Goal: Information Seeking & Learning: Find specific fact

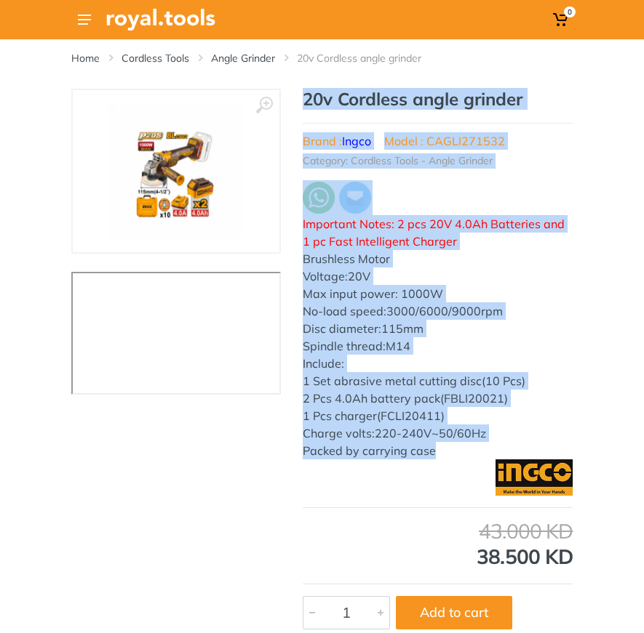
click at [609, 350] on div "‹ ›" at bounding box center [322, 359] width 644 height 541
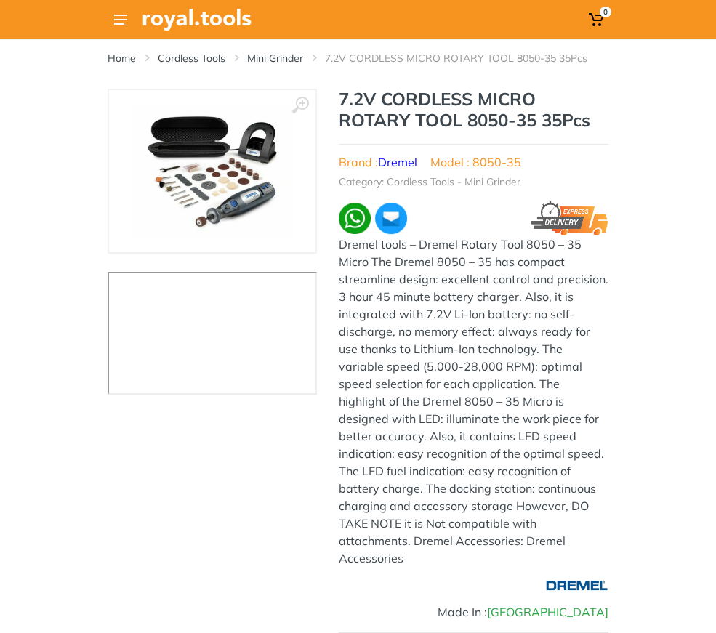
type input "MS 53993"
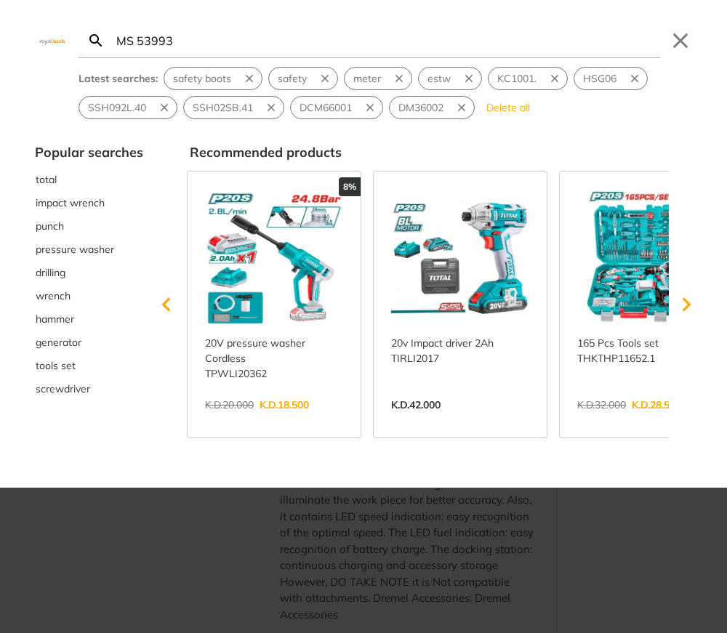
type input "MS 53993"
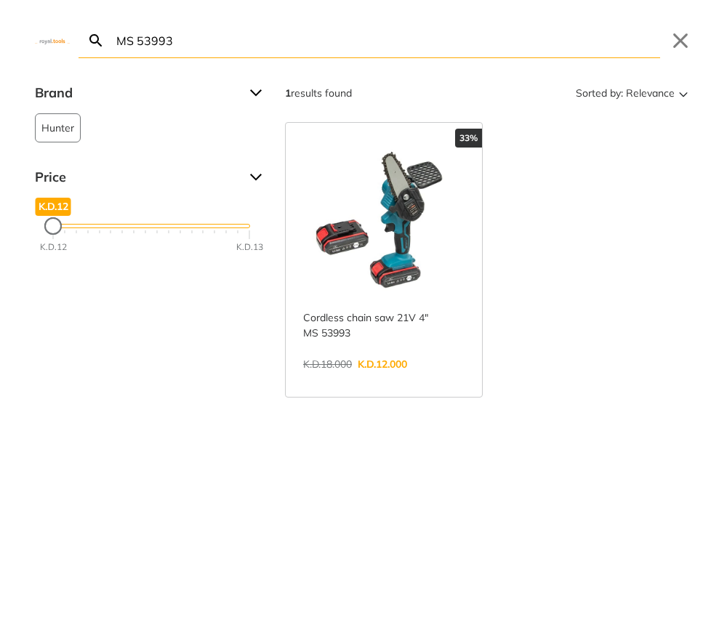
paste input "TGT11236"
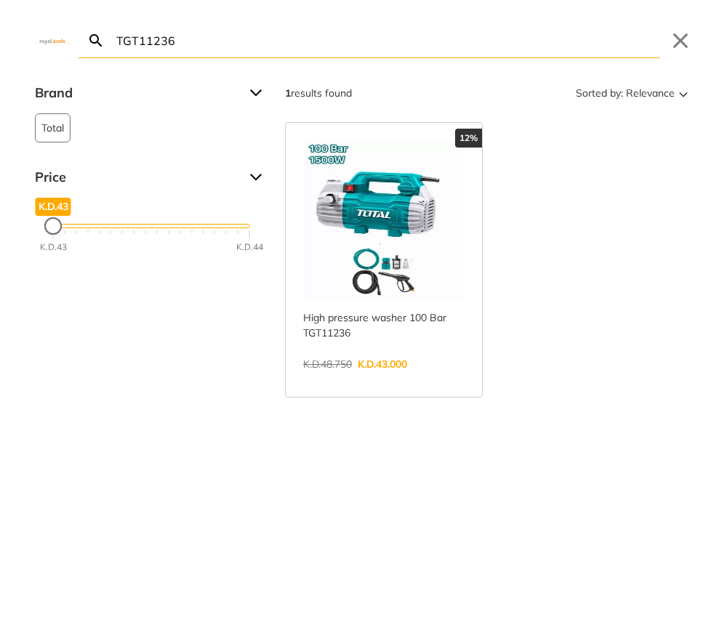
paste input "Z002"
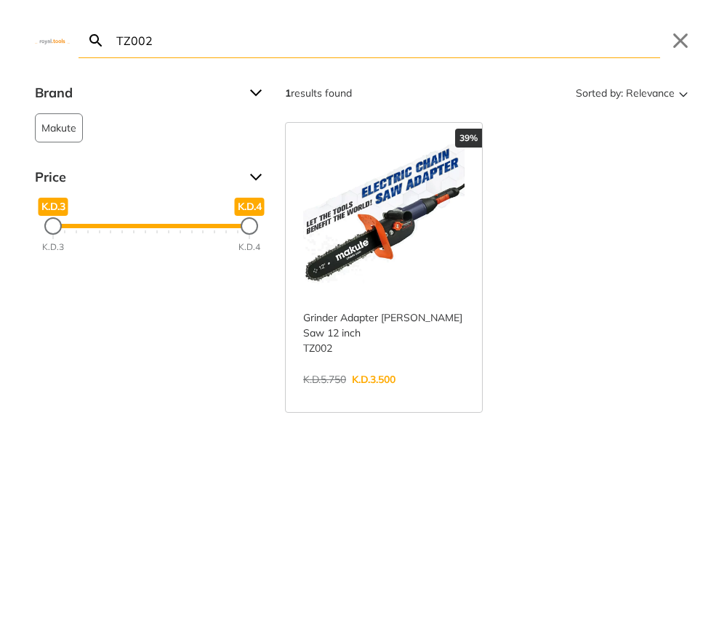
click at [354, 47] on input "TZ002" at bounding box center [386, 40] width 547 height 34
paste input "HKTHP21686"
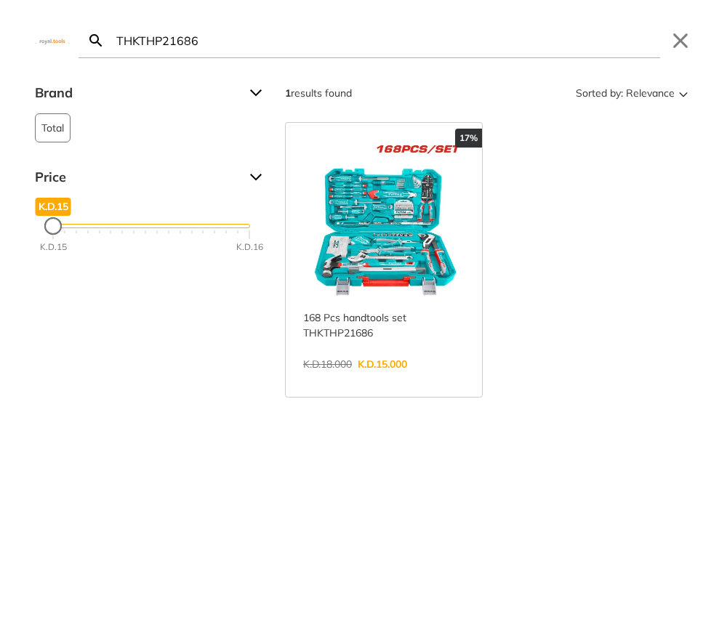
paste input "D61400"
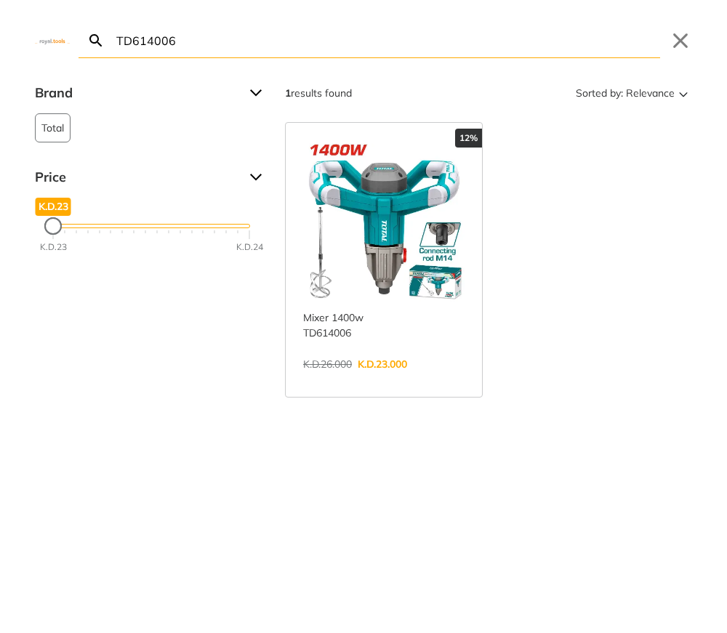
type input "TD614006"
